Goal: Transaction & Acquisition: Purchase product/service

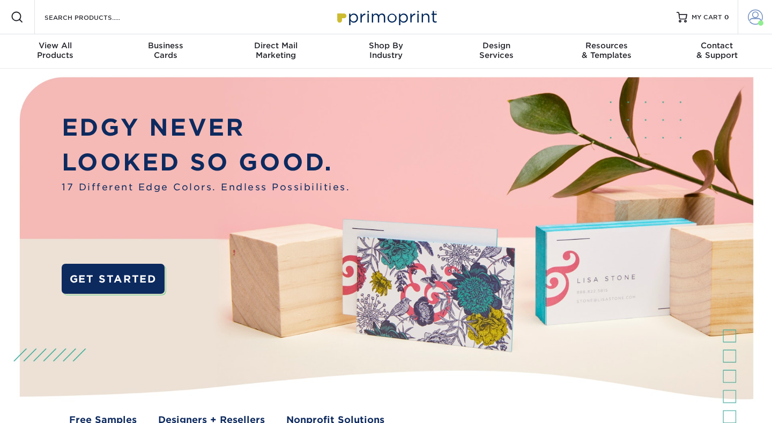
click at [761, 18] on span at bounding box center [755, 17] width 15 height 15
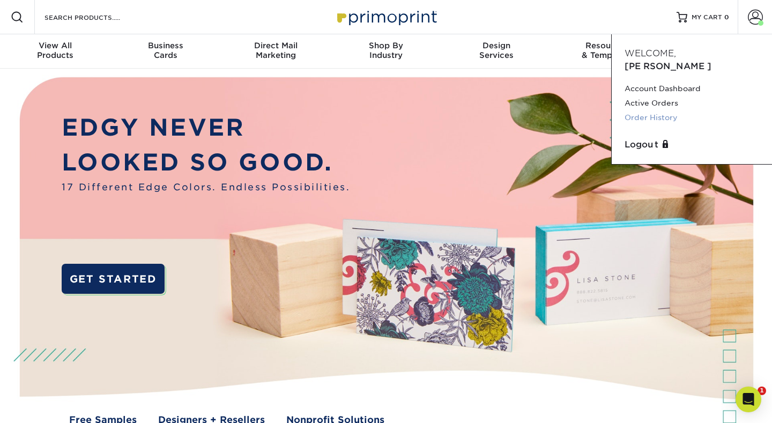
click at [658, 110] on link "Order History" at bounding box center [691, 117] width 134 height 14
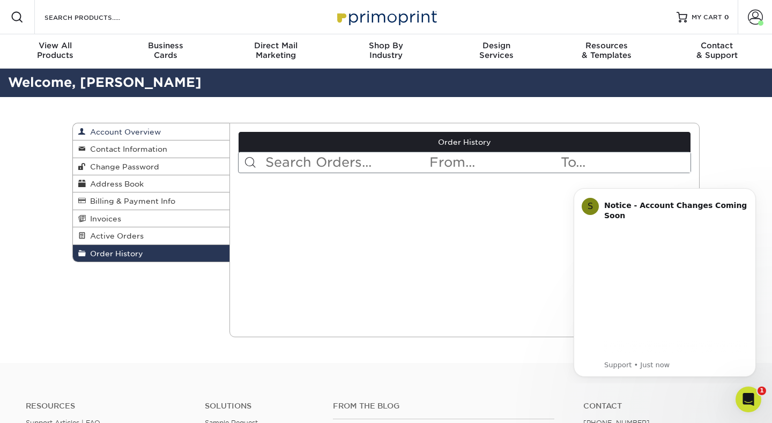
click at [121, 131] on span "Account Overview" at bounding box center [123, 132] width 75 height 9
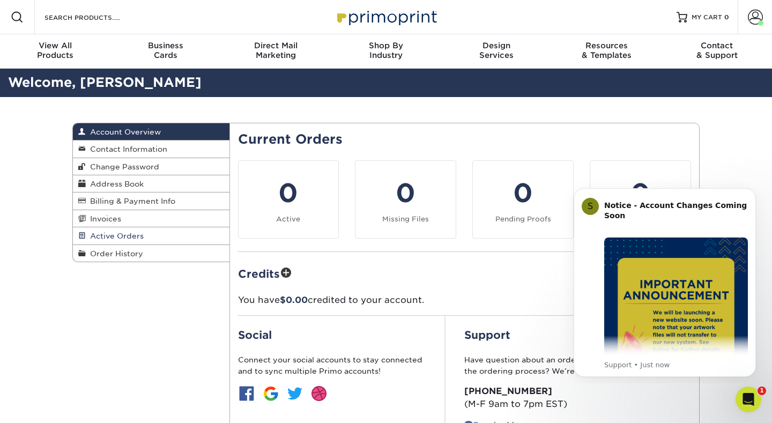
click at [117, 235] on span "Active Orders" at bounding box center [115, 235] width 58 height 9
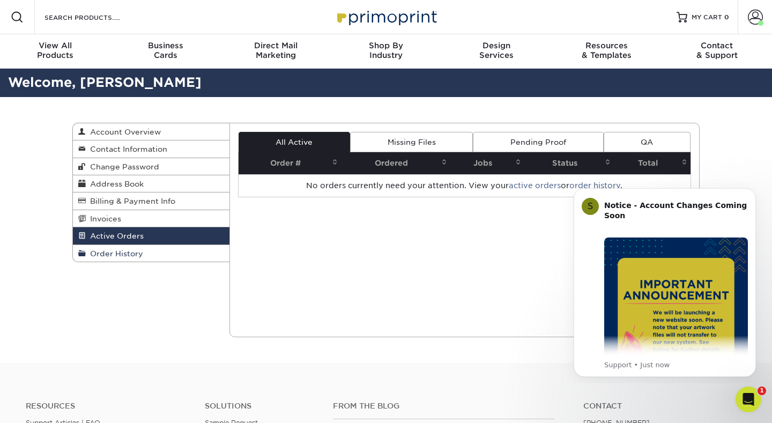
click at [114, 251] on span "Order History" at bounding box center [114, 253] width 57 height 9
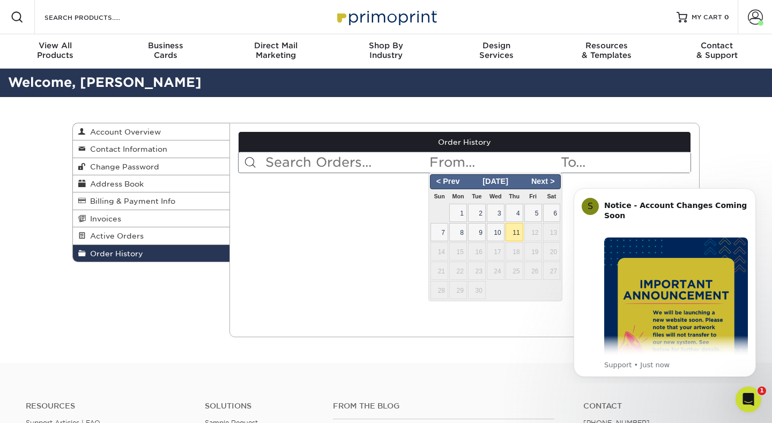
click at [467, 163] on input "text" at bounding box center [493, 162] width 131 height 20
click at [447, 179] on span "< Prev" at bounding box center [447, 182] width 33 height 12
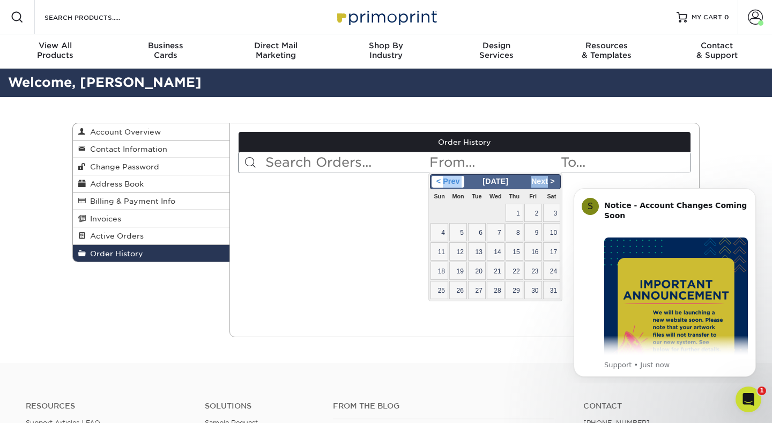
click at [447, 179] on span "< Prev" at bounding box center [447, 182] width 33 height 12
click at [556, 212] on span "1" at bounding box center [552, 213] width 18 height 18
type input "2025-03-01"
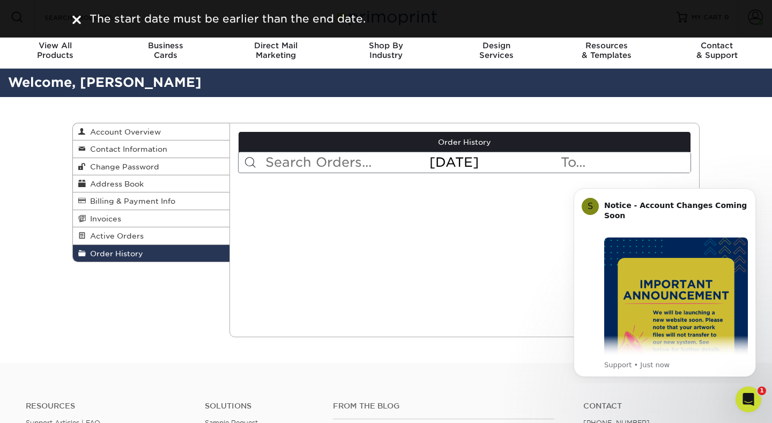
click at [614, 161] on input "text" at bounding box center [624, 162] width 131 height 20
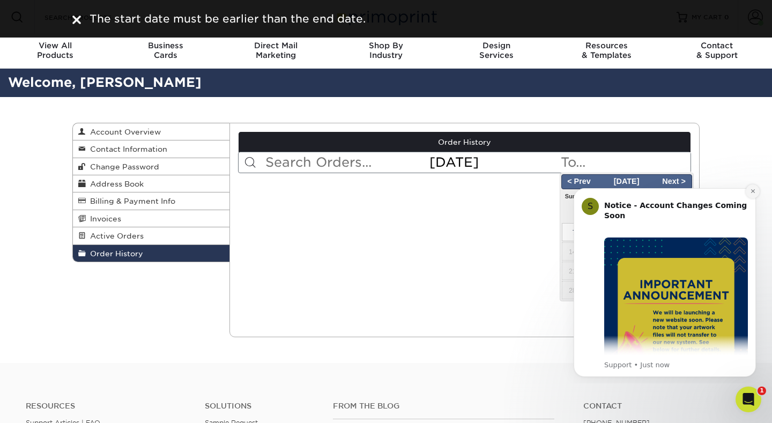
click at [753, 192] on icon "Dismiss notification" at bounding box center [752, 191] width 4 height 4
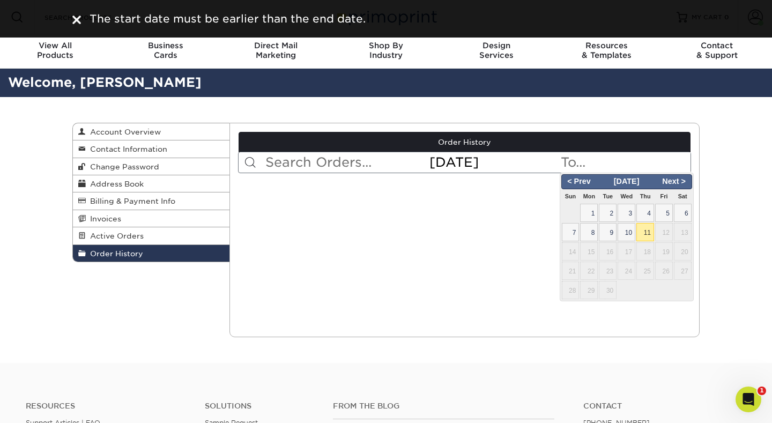
click at [645, 227] on span "11" at bounding box center [645, 232] width 18 height 18
type input "2025-09-11"
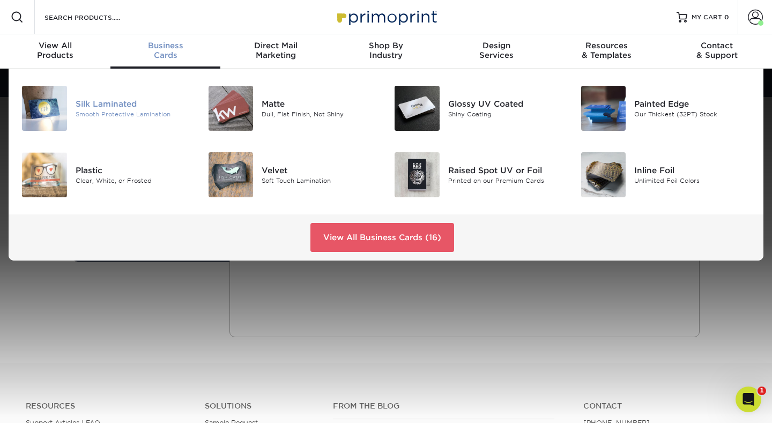
click at [129, 103] on div "Silk Laminated" at bounding box center [134, 104] width 116 height 12
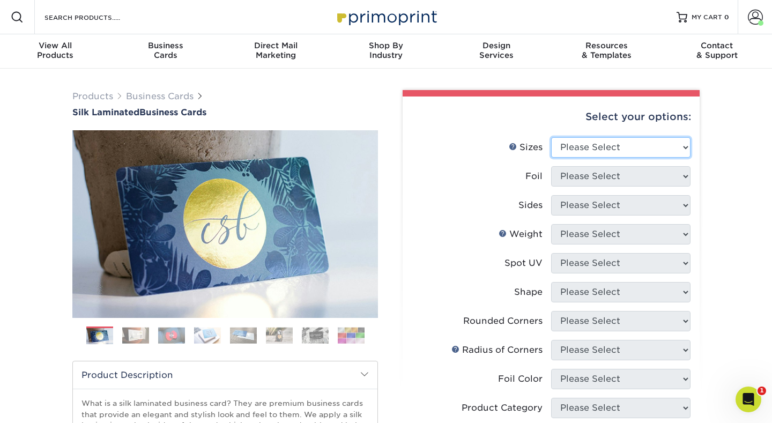
select select "2.00x3.50"
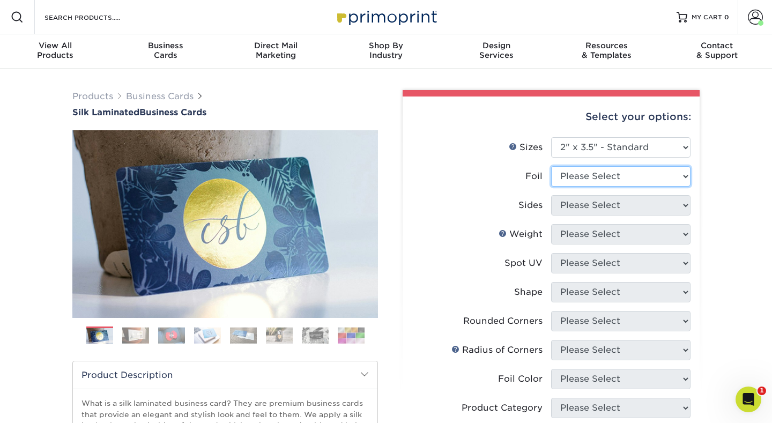
select select "0"
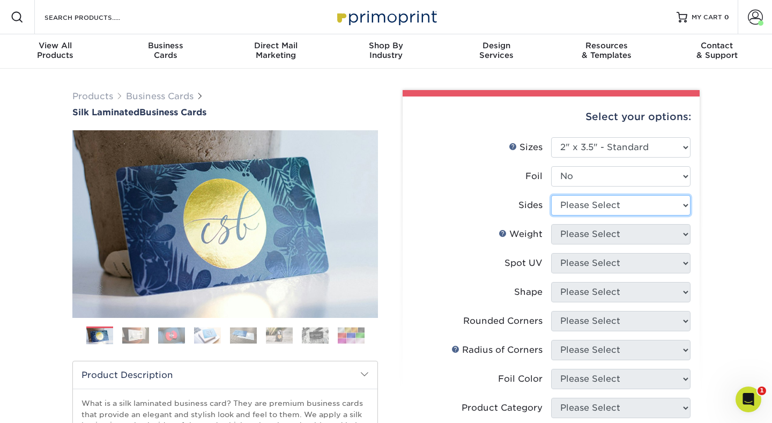
select select "13abbda7-1d64-4f25-8bb2-c179b224825d"
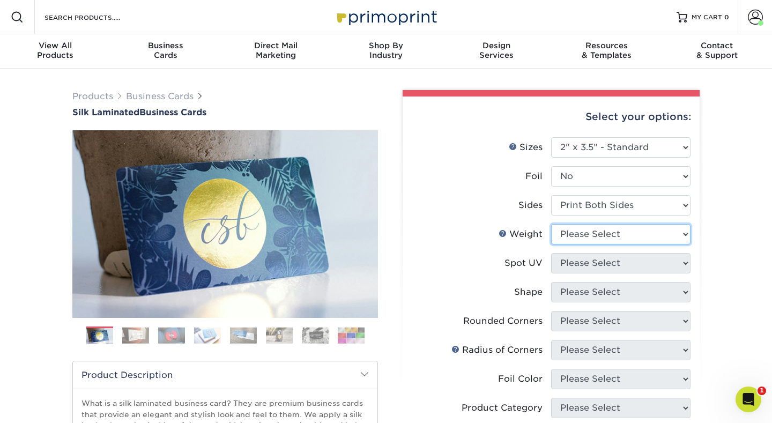
select select "16PT"
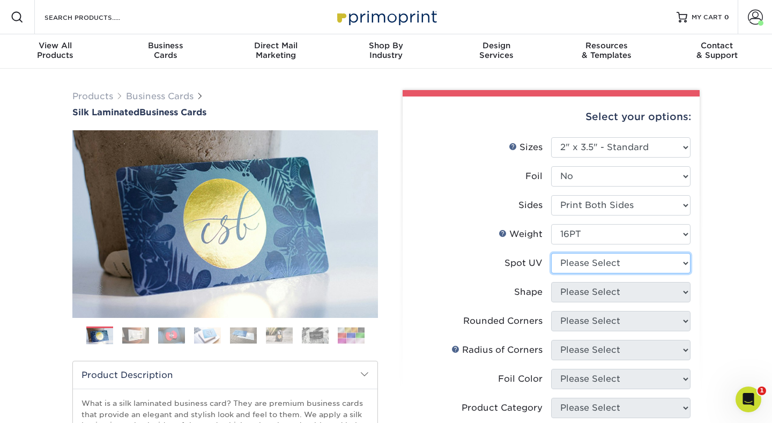
select select "3"
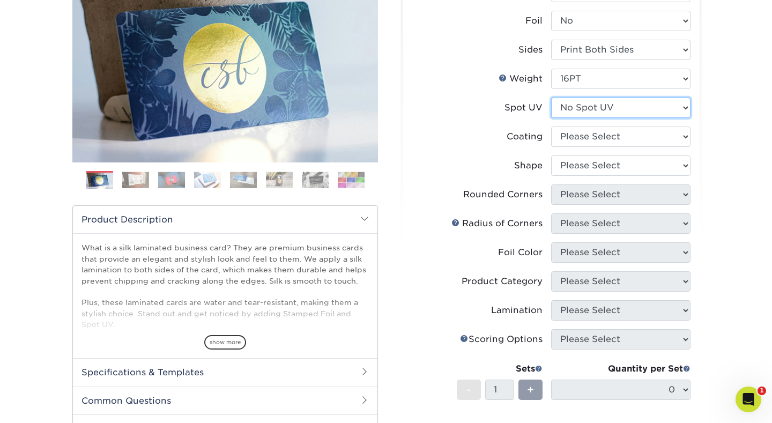
scroll to position [157, 0]
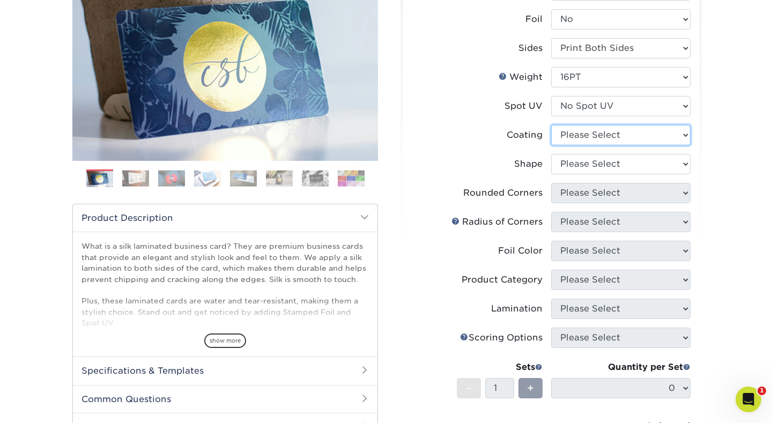
select select "3e7618de-abca-4bda-9f97-8b9129e913d8"
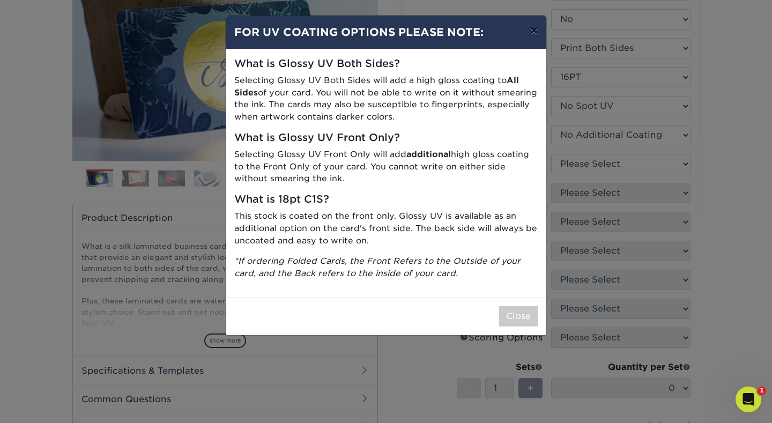
click at [531, 32] on button "×" at bounding box center [533, 31] width 25 height 30
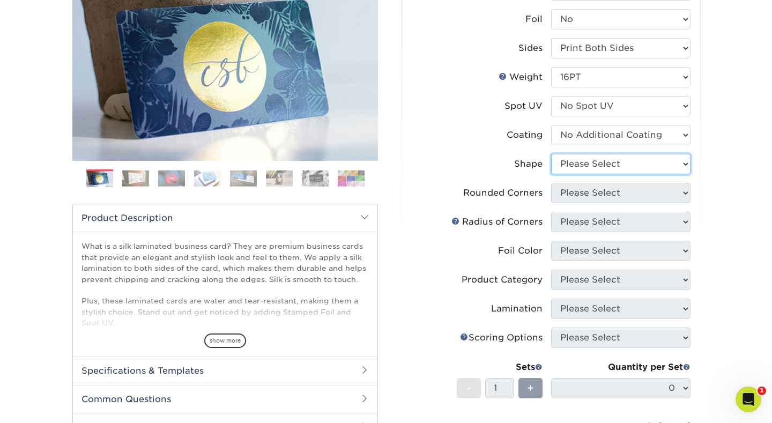
select select "standard"
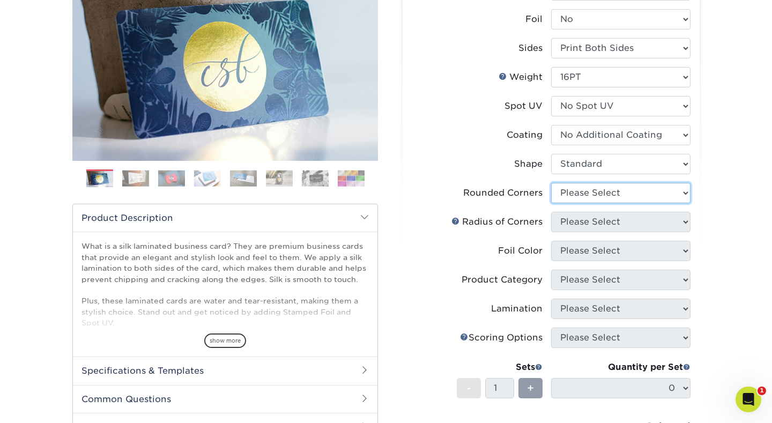
select select "0"
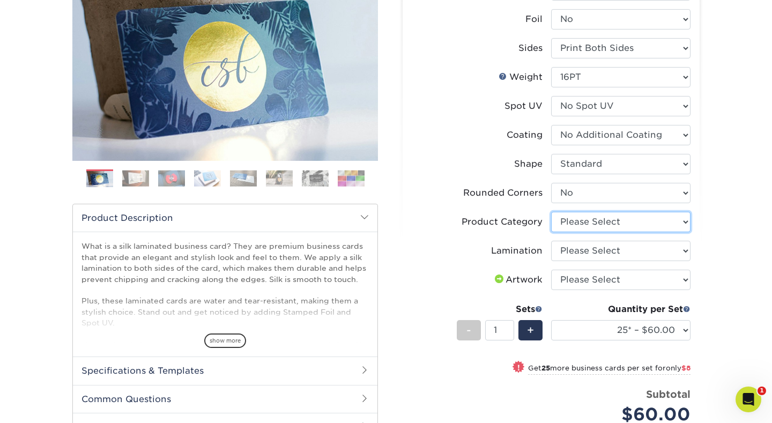
select select "3b5148f1-0588-4f88-a218-97bcfdce65c1"
select select "ccacb42f-45f7-42d3-bbd3-7c8421cf37f0"
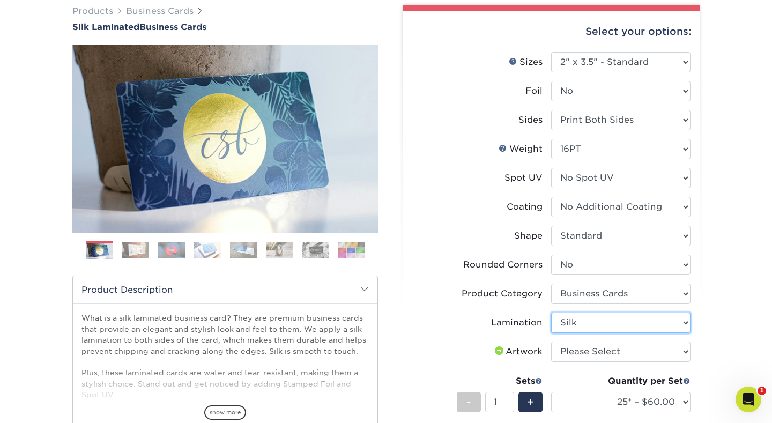
scroll to position [84, 0]
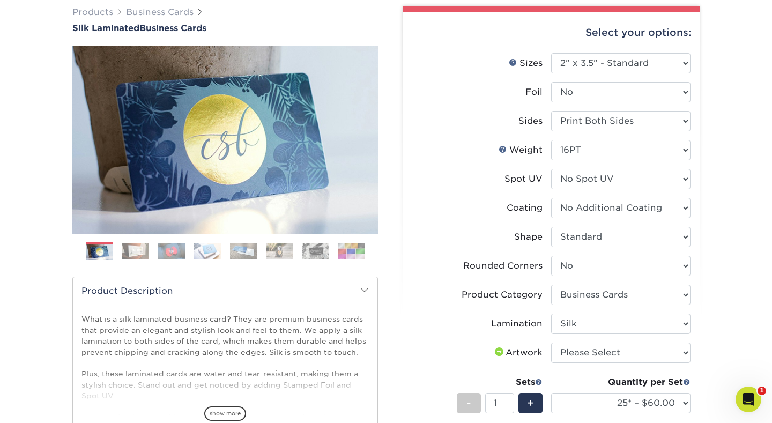
click at [144, 251] on img at bounding box center [135, 251] width 27 height 17
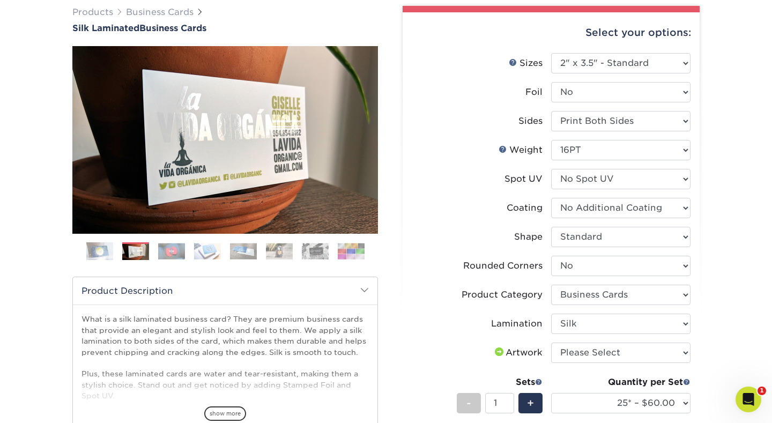
click at [172, 253] on img at bounding box center [171, 251] width 27 height 17
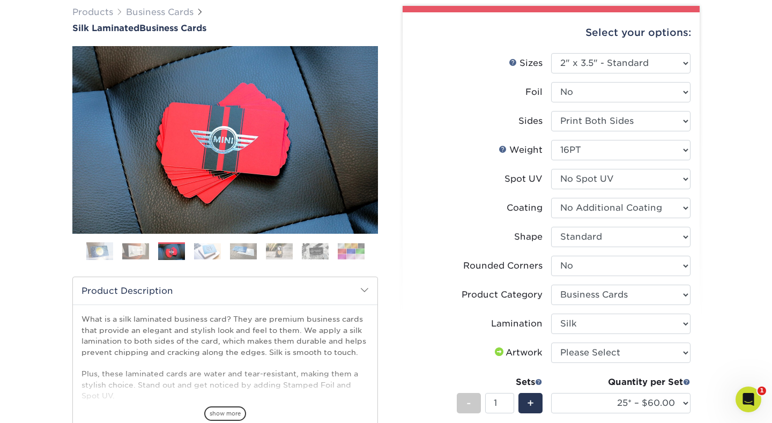
click at [198, 252] on img at bounding box center [207, 251] width 27 height 17
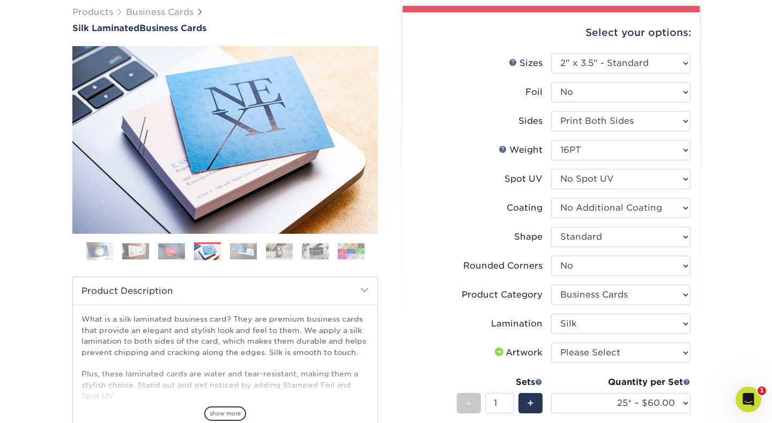
click at [240, 252] on img at bounding box center [243, 251] width 27 height 17
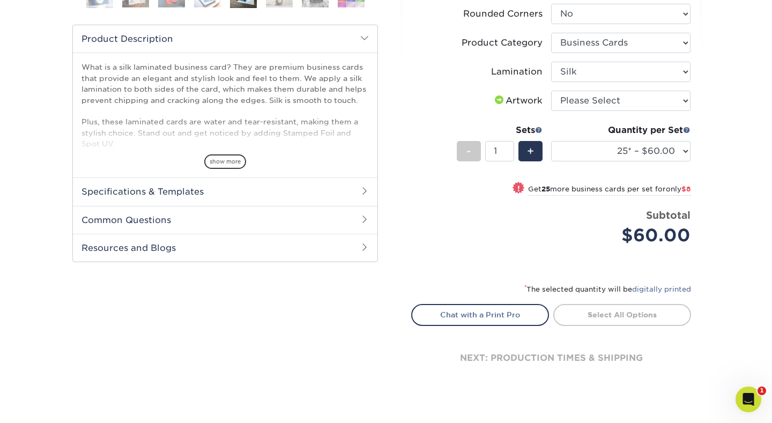
scroll to position [339, 0]
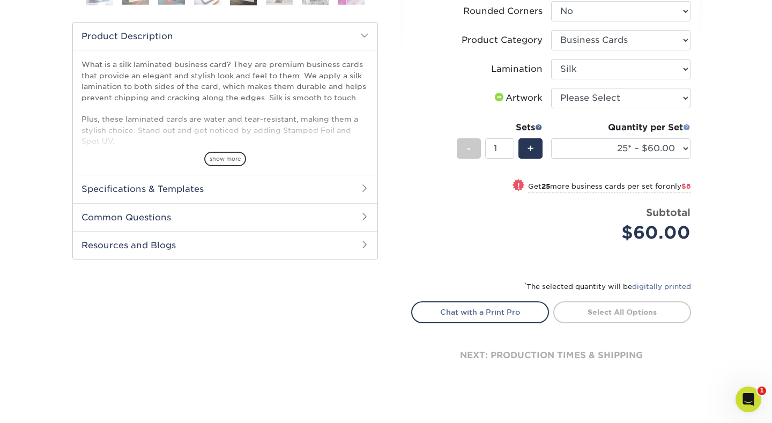
click at [687, 128] on span at bounding box center [687, 127] width 8 height 8
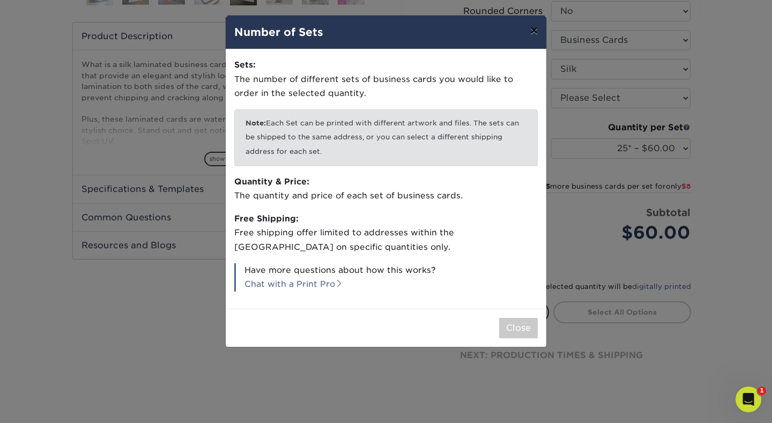
click at [533, 32] on button "×" at bounding box center [533, 31] width 25 height 30
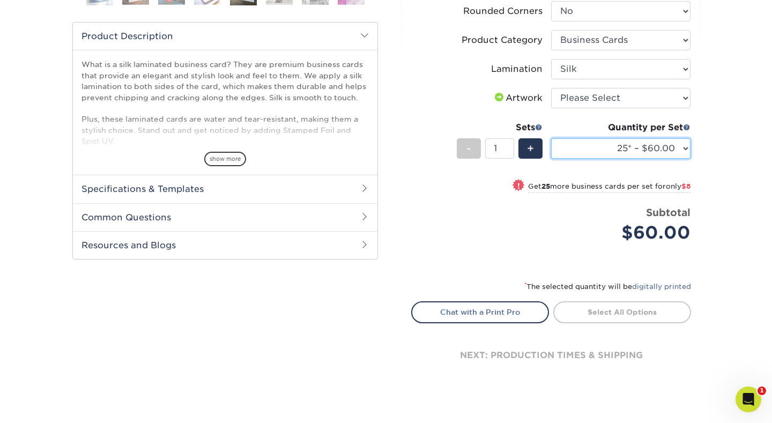
select select "100* – $84.00"
click at [686, 126] on span at bounding box center [687, 127] width 8 height 8
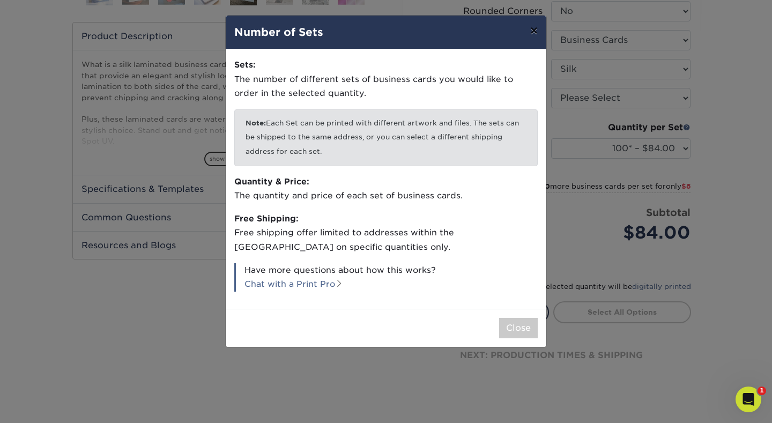
click at [532, 32] on button "×" at bounding box center [533, 31] width 25 height 30
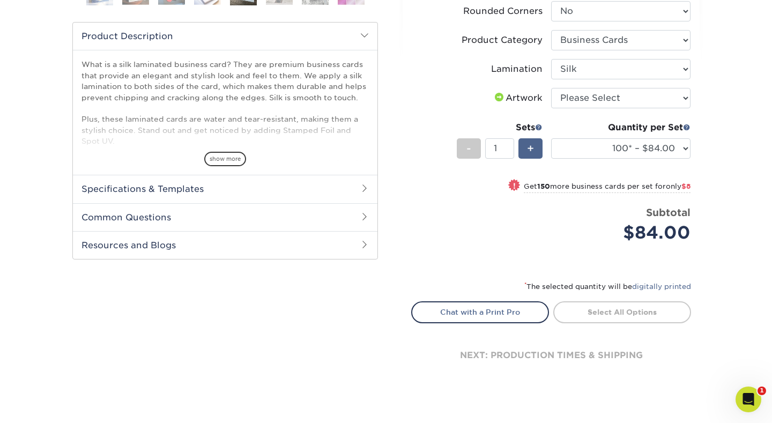
click at [529, 146] on span "+" at bounding box center [530, 148] width 7 height 16
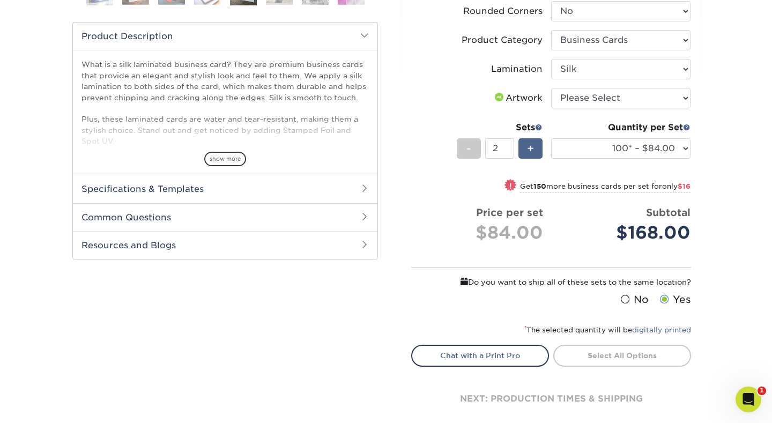
click at [529, 146] on span "+" at bounding box center [530, 148] width 7 height 16
type input "5"
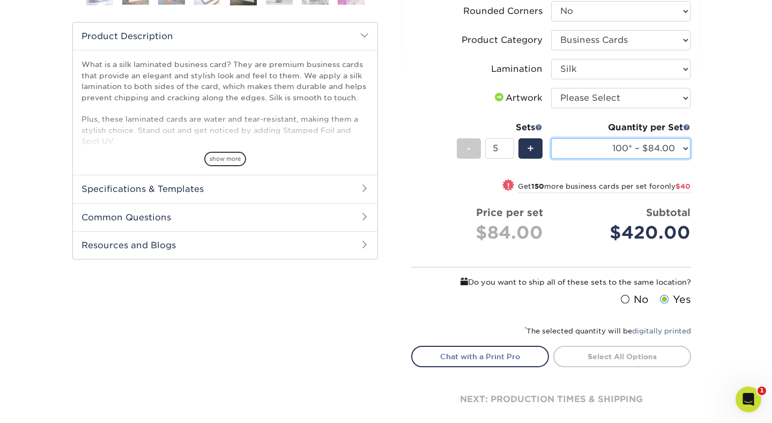
select select "250* – $92.00"
